Goal: Find contact information: Find contact information

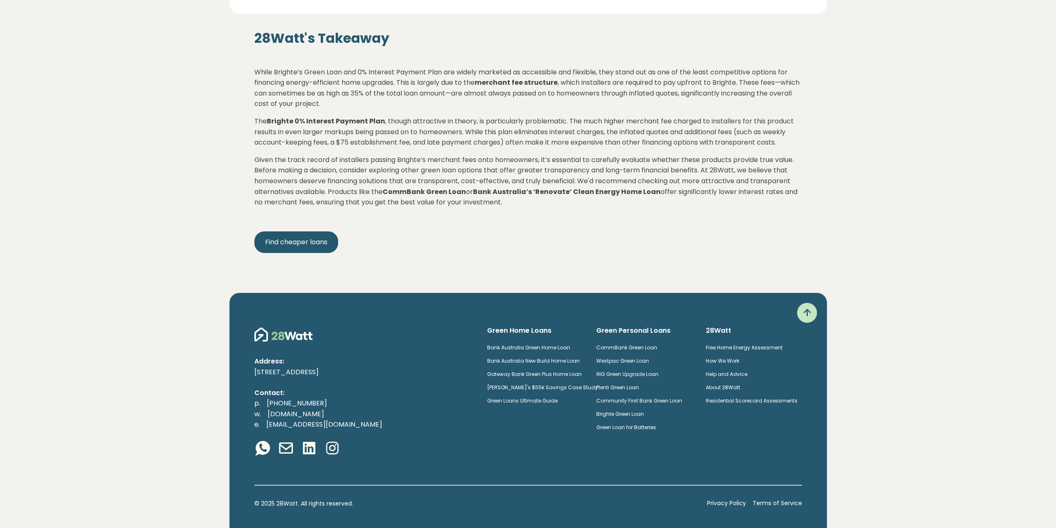
scroll to position [1314, 0]
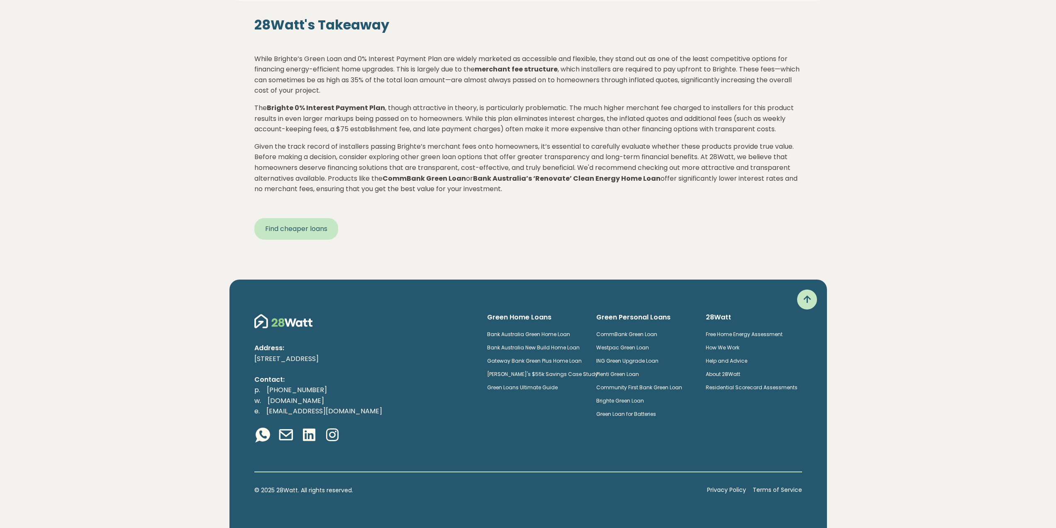
click at [315, 225] on link "Find cheaper loans" at bounding box center [296, 229] width 84 height 22
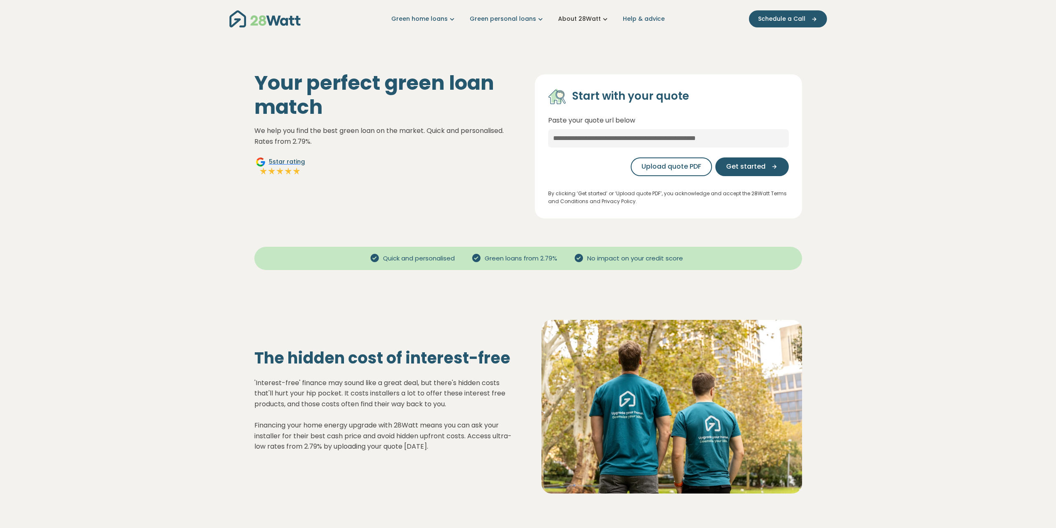
click at [601, 20] on icon "Main navigation" at bounding box center [605, 19] width 9 height 9
click at [594, 61] on link "How we work" at bounding box center [595, 62] width 80 height 15
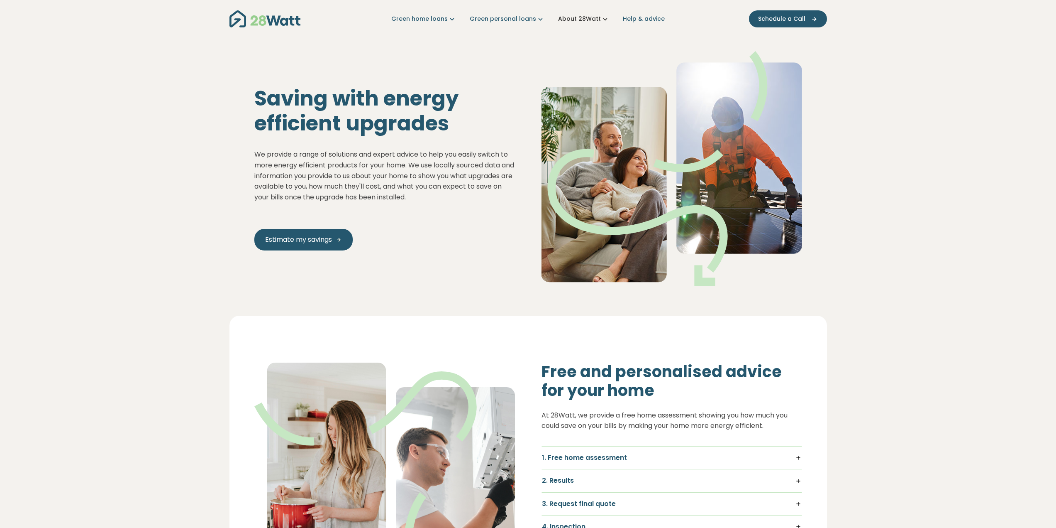
click at [601, 20] on icon "Main navigation" at bounding box center [605, 19] width 9 height 9
click at [591, 78] on link "About the team" at bounding box center [595, 78] width 80 height 15
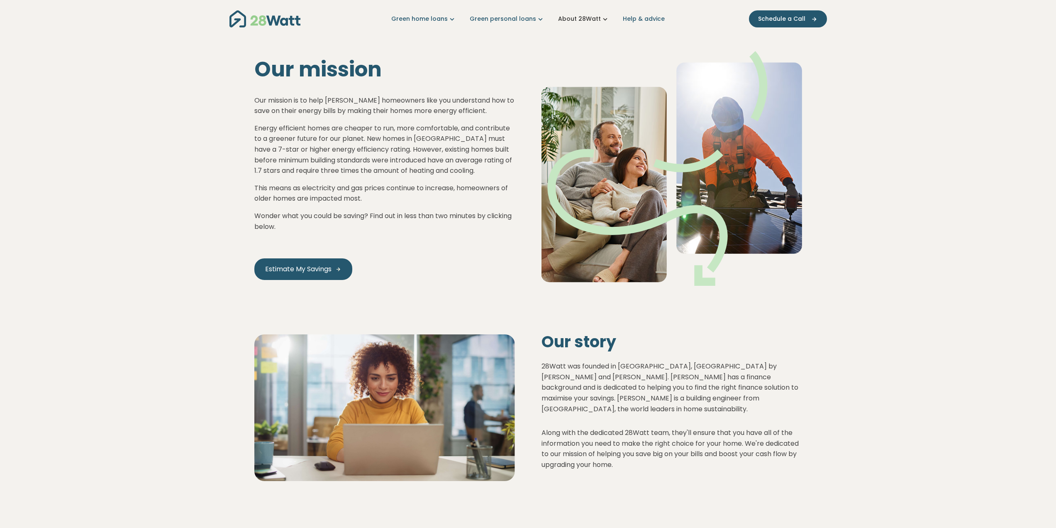
click at [601, 17] on icon "Main navigation" at bounding box center [605, 19] width 9 height 9
click at [569, 90] on link "Contact us" at bounding box center [595, 93] width 80 height 15
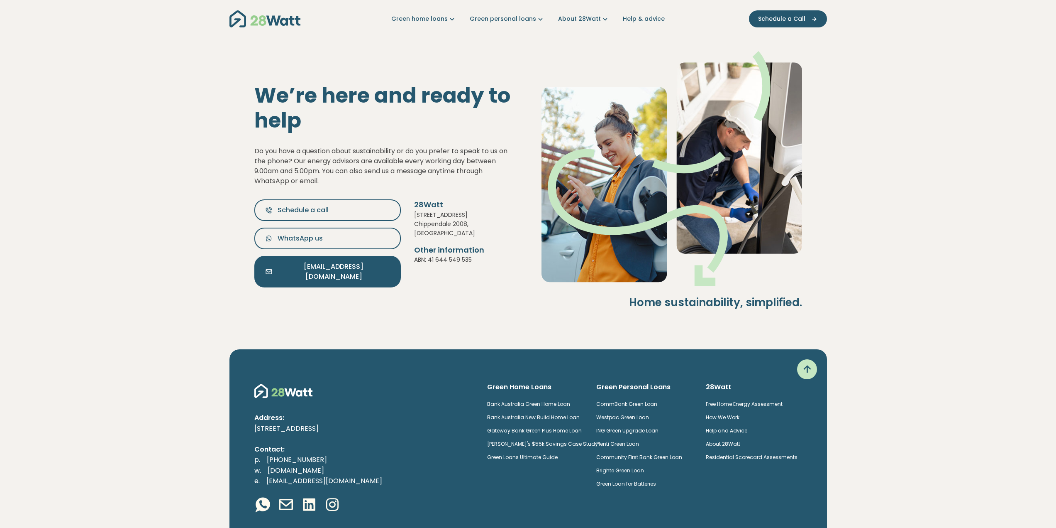
click at [305, 274] on span "[EMAIL_ADDRESS][DOMAIN_NAME]" at bounding box center [334, 271] width 112 height 20
click at [592, 20] on link "About 28Watt" at bounding box center [583, 19] width 51 height 9
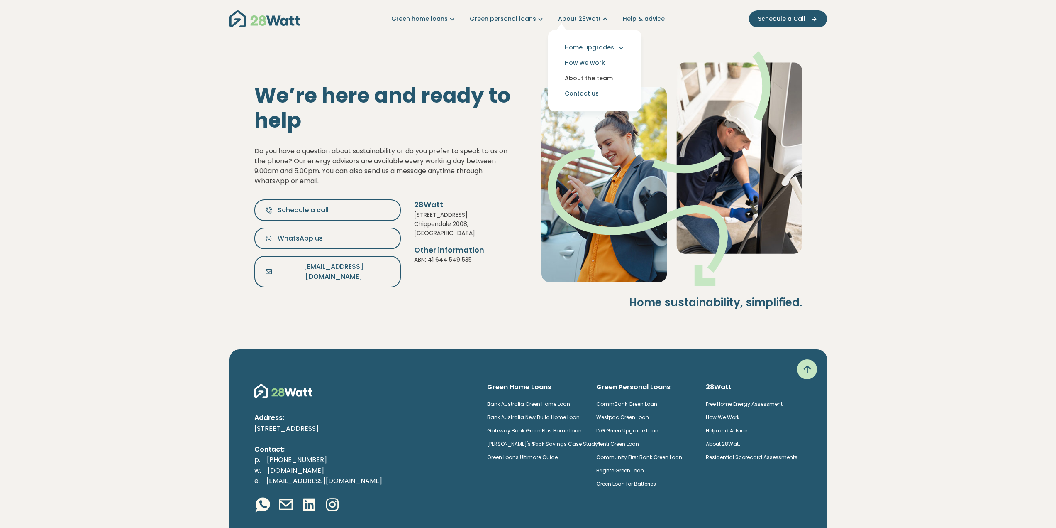
click at [592, 76] on link "About the team" at bounding box center [595, 78] width 80 height 15
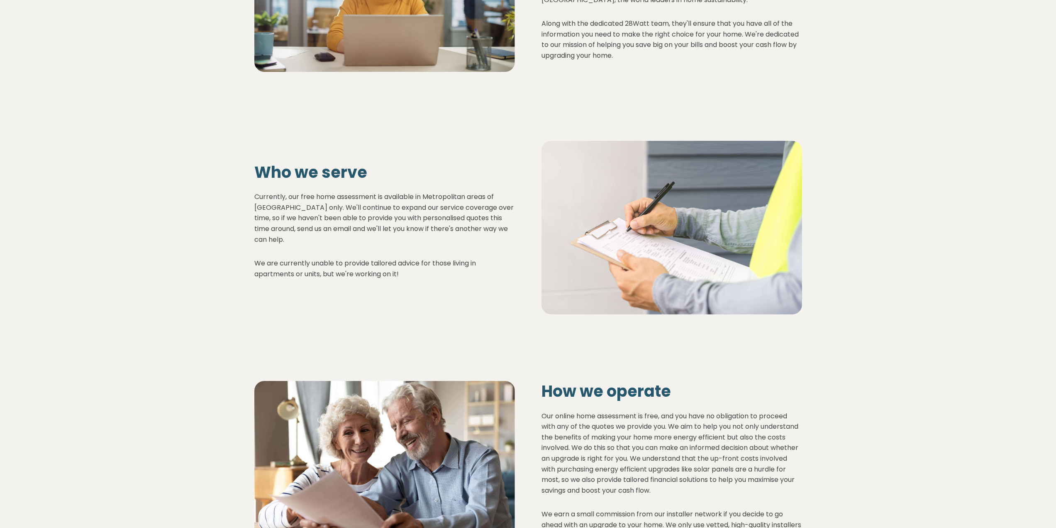
scroll to position [457, 0]
